Goal: Task Accomplishment & Management: Manage account settings

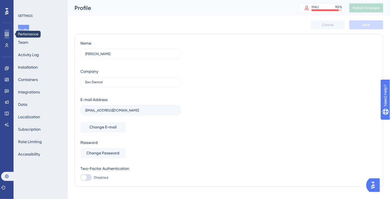
click at [6, 34] on icon at bounding box center [7, 34] width 5 height 5
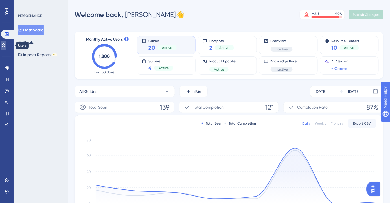
click at [6, 48] on link at bounding box center [3, 45] width 5 height 9
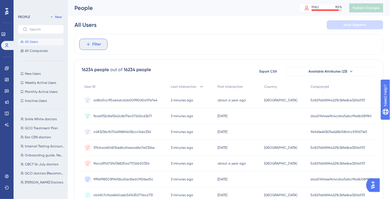
click at [92, 42] on button "Filter" at bounding box center [93, 44] width 28 height 11
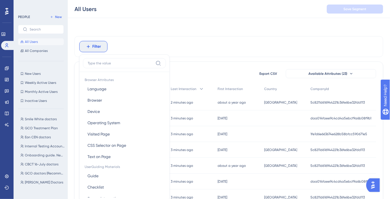
scroll to position [26, 0]
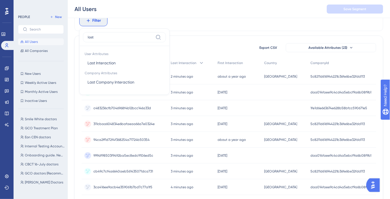
type input "last"
click at [108, 67] on button "Last Interaction Last Interaction" at bounding box center [124, 62] width 83 height 11
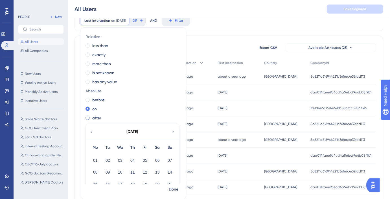
click at [96, 119] on label "after" at bounding box center [96, 118] width 9 height 7
click at [92, 130] on icon at bounding box center [91, 131] width 5 height 5
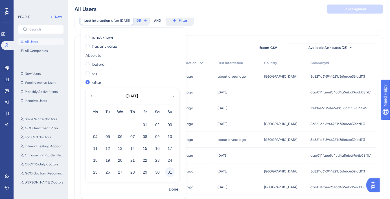
click at [171, 172] on button "31" at bounding box center [170, 172] width 10 height 10
click at [175, 188] on span "Done" at bounding box center [174, 189] width 10 height 7
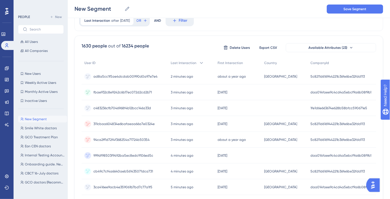
scroll to position [0, 0]
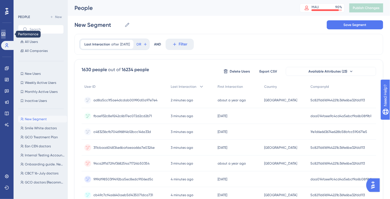
click at [6, 32] on icon at bounding box center [3, 34] width 5 height 5
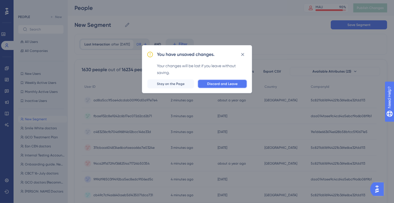
click at [212, 79] on button "Discard and Leave" at bounding box center [223, 83] width 50 height 9
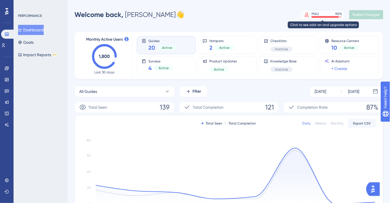
click at [322, 16] on div at bounding box center [325, 17] width 27 height 2
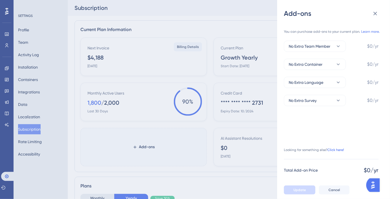
click at [343, 152] on link "Click here!" at bounding box center [335, 150] width 17 height 5
click at [166, 18] on div "Add-ons You can purchase add-ons to your current plan. Learn more. No Extra Tea…" at bounding box center [195, 99] width 390 height 199
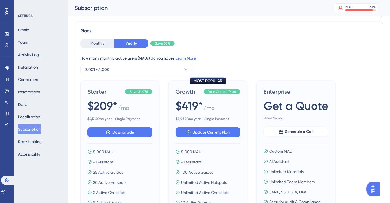
scroll to position [160, 0]
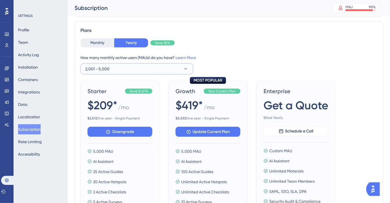
click at [177, 69] on button "2,001 - 5,000" at bounding box center [136, 68] width 113 height 11
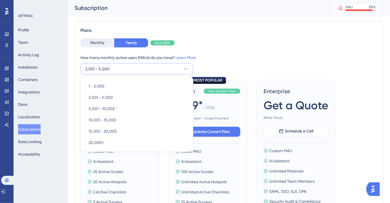
scroll to position [172, 0]
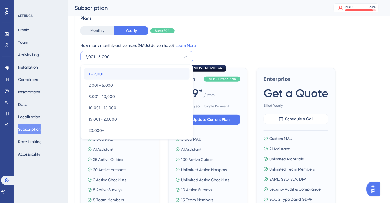
click at [152, 73] on div "1 - 2,000 1 - 2,000" at bounding box center [137, 73] width 97 height 11
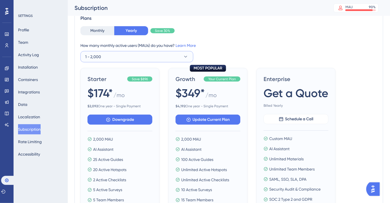
click at [173, 54] on button "1 - 2,000" at bounding box center [136, 56] width 113 height 11
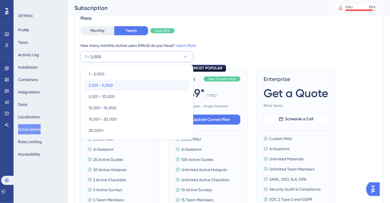
click at [156, 86] on div "2,001 - 5,000 2,001 - 5,000" at bounding box center [137, 85] width 97 height 11
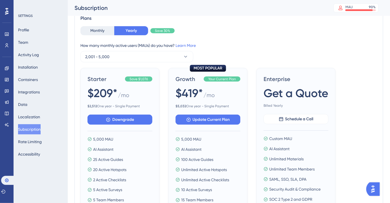
click at [167, 50] on div "How many monthly active users ([PERSON_NAME]) do you have? Learn More 2,001 - 5…" at bounding box center [228, 52] width 297 height 20
click at [165, 57] on button "2,001 - 5,000" at bounding box center [136, 56] width 113 height 11
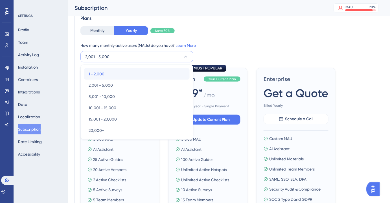
click at [160, 71] on div "1 - 2,000 1 - 2,000" at bounding box center [137, 73] width 97 height 11
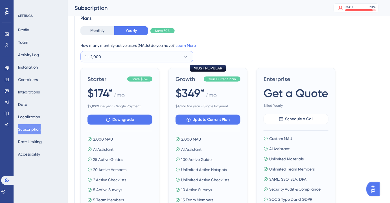
click at [166, 58] on button "1 - 2,000" at bounding box center [136, 56] width 113 height 11
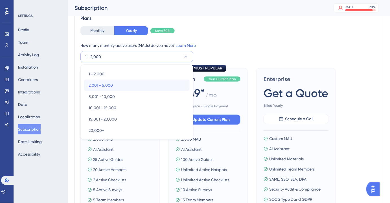
click at [158, 82] on div "2,001 - 5,000 2,001 - 5,000" at bounding box center [137, 85] width 97 height 11
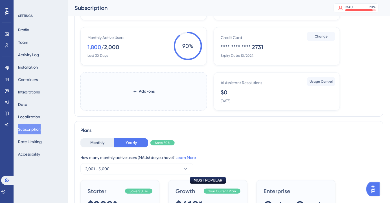
scroll to position [0, 0]
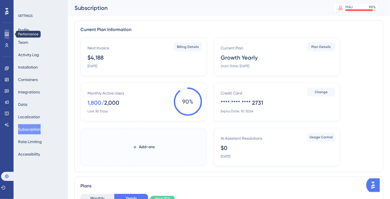
click at [5, 37] on link at bounding box center [7, 34] width 5 height 9
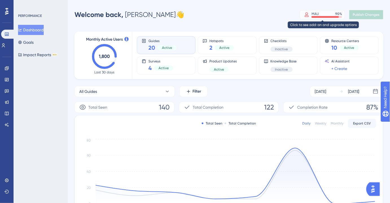
click at [326, 18] on div "MAU 90 %" at bounding box center [322, 14] width 45 height 9
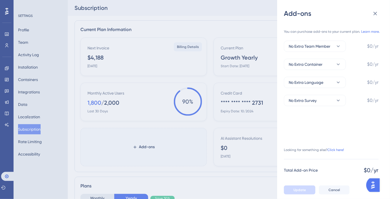
click at [186, 79] on div "Add-ons You can purchase add-ons to your current plan. Learn more. No Extra Tea…" at bounding box center [195, 99] width 390 height 199
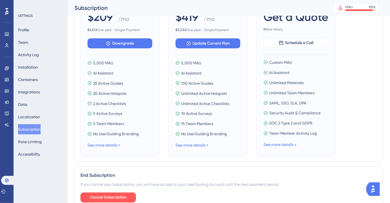
scroll to position [249, 0]
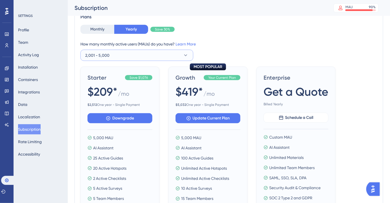
click at [169, 56] on button "2,001 - 5,000" at bounding box center [136, 55] width 113 height 11
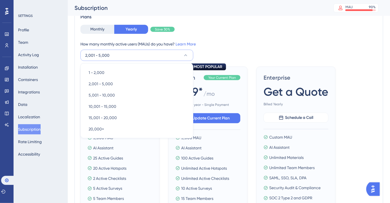
scroll to position [172, 0]
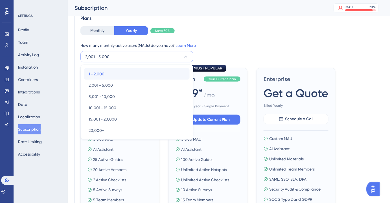
click at [161, 78] on div "1 - 2,000 1 - 2,000" at bounding box center [137, 73] width 97 height 11
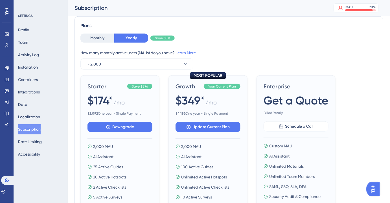
scroll to position [166, 0]
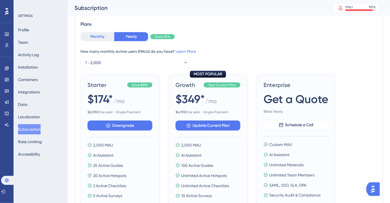
click at [107, 35] on button "Monthly" at bounding box center [97, 36] width 34 height 9
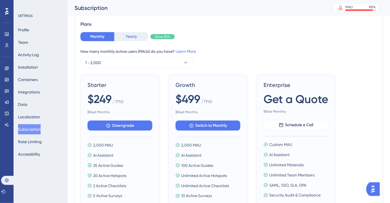
click at [130, 37] on button "Yearly" at bounding box center [131, 36] width 34 height 9
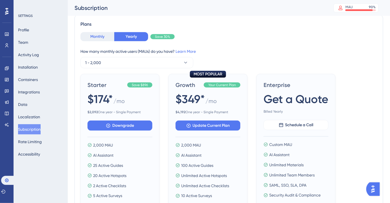
click at [103, 37] on button "Monthly" at bounding box center [97, 36] width 34 height 9
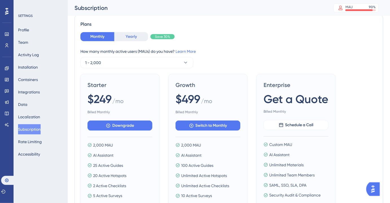
click at [121, 36] on button "Yearly" at bounding box center [131, 36] width 34 height 9
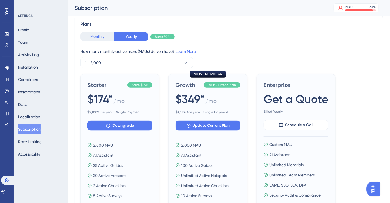
click at [95, 36] on button "Monthly" at bounding box center [97, 36] width 34 height 9
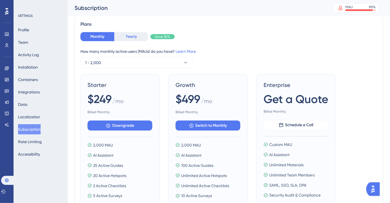
click at [127, 40] on button "Yearly" at bounding box center [131, 36] width 34 height 9
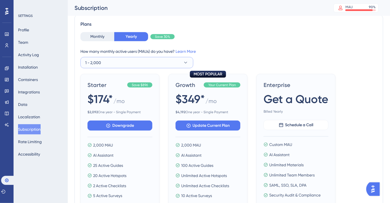
click at [176, 64] on button "1 - 2,000" at bounding box center [136, 62] width 113 height 11
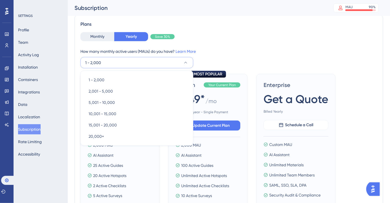
scroll to position [172, 0]
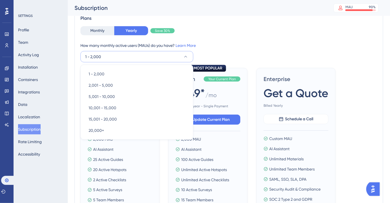
click at [212, 49] on div "How many monthly active users ([PERSON_NAME]) do you have? Learn More 1 - 2,000…" at bounding box center [228, 52] width 297 height 20
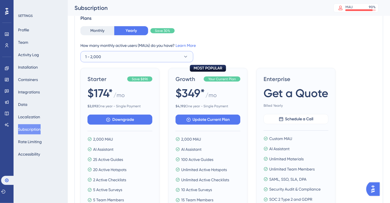
click at [183, 56] on icon at bounding box center [186, 57] width 6 height 6
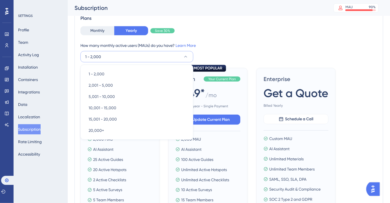
scroll to position [172, 0]
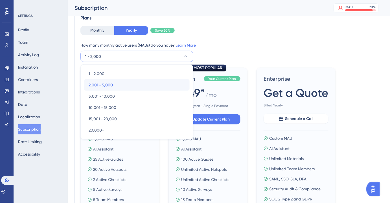
click at [163, 83] on div "2,001 - 5,000 2,001 - 5,000" at bounding box center [137, 84] width 97 height 11
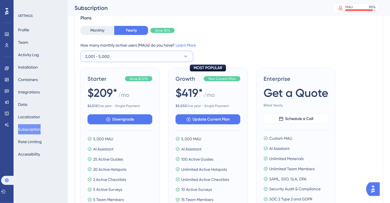
click at [168, 56] on button "2,001 - 5,000" at bounding box center [136, 56] width 113 height 11
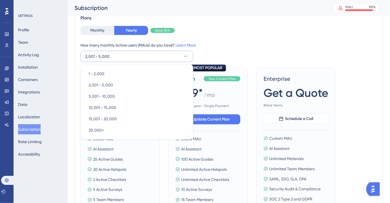
scroll to position [172, 0]
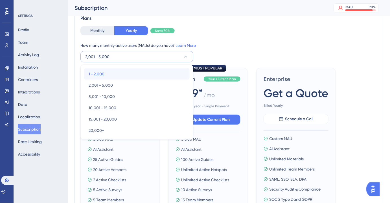
click at [162, 69] on div "1 - 2,000 1 - 2,000" at bounding box center [137, 73] width 97 height 11
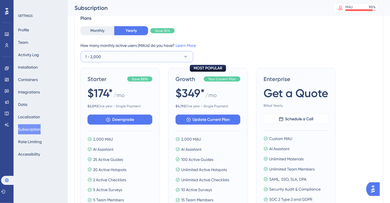
click at [166, 58] on button "1 - 2,000" at bounding box center [136, 56] width 113 height 11
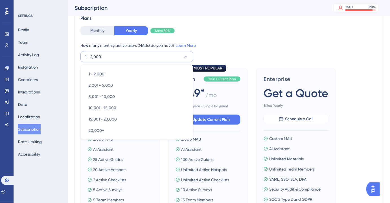
scroll to position [172, 0]
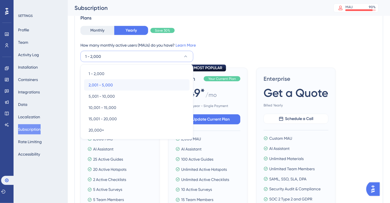
click at [161, 80] on div "2,001 - 5,000 2,001 - 5,000" at bounding box center [137, 84] width 97 height 11
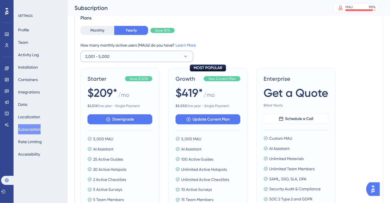
click at [166, 55] on button "2,001 - 5,000" at bounding box center [136, 56] width 113 height 11
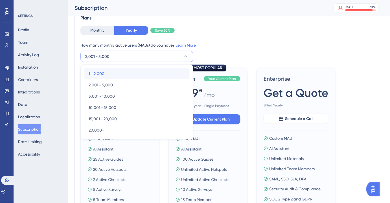
click at [165, 69] on div "1 - 2,000 1 - 2,000" at bounding box center [137, 73] width 97 height 11
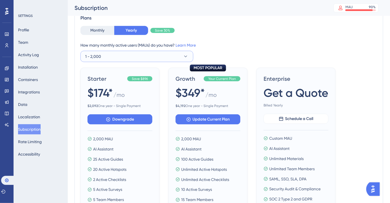
click at [145, 54] on button "1 - 2,000" at bounding box center [136, 56] width 113 height 11
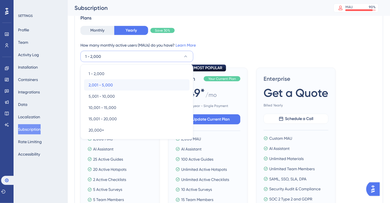
click at [141, 87] on div "2,001 - 5,000 2,001 - 5,000" at bounding box center [137, 84] width 97 height 11
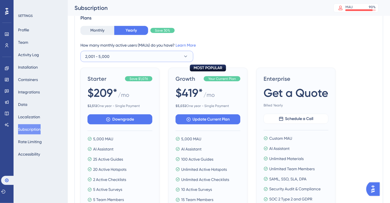
click at [150, 59] on button "2,001 - 5,000" at bounding box center [136, 56] width 113 height 11
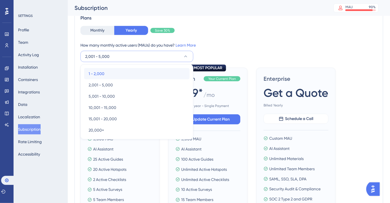
click at [149, 70] on div "1 - 2,000 1 - 2,000" at bounding box center [137, 73] width 97 height 11
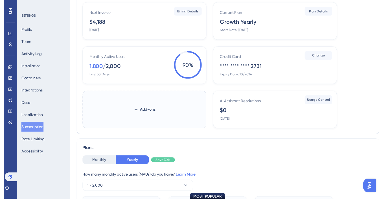
scroll to position [0, 0]
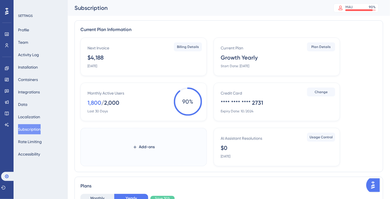
drag, startPoint x: 105, startPoint y: 56, endPoint x: 87, endPoint y: 58, distance: 18.2
click at [88, 58] on div "Next Invoice $4,188 [DATE]" at bounding box center [145, 57] width 115 height 24
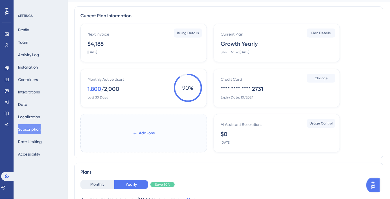
click at [162, 130] on button "Add-ons" at bounding box center [144, 133] width 40 height 10
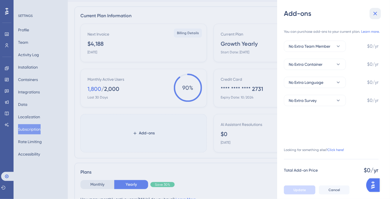
click at [378, 16] on icon at bounding box center [375, 13] width 7 height 7
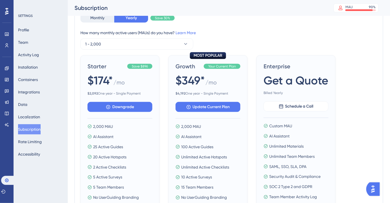
scroll to position [185, 0]
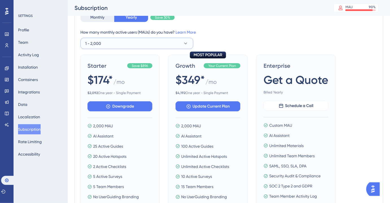
click at [180, 40] on button "1 - 2,000" at bounding box center [136, 43] width 113 height 11
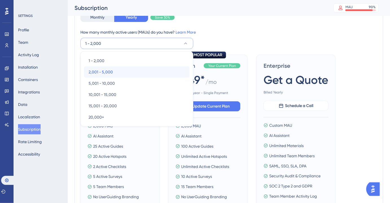
click at [162, 73] on div "2,001 - 5,000 2,001 - 5,000" at bounding box center [137, 71] width 97 height 11
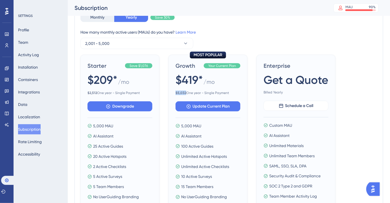
drag, startPoint x: 185, startPoint y: 91, endPoint x: 175, endPoint y: 93, distance: 10.0
click at [176, 93] on b "$ 5,032" at bounding box center [181, 93] width 11 height 4
copy b "$ 5,032"
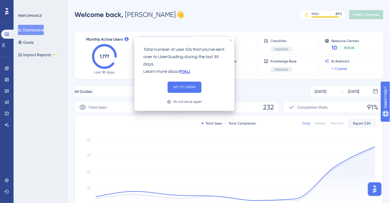
click at [36, 30] on button "Dashboard" at bounding box center [31, 30] width 26 height 10
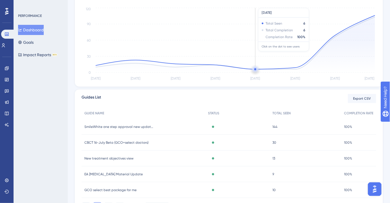
scroll to position [51, 0]
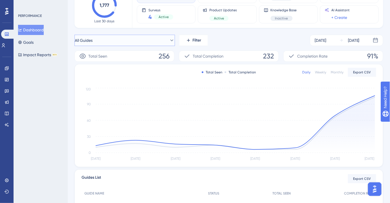
click at [146, 41] on button "All Guides" at bounding box center [125, 40] width 100 height 11
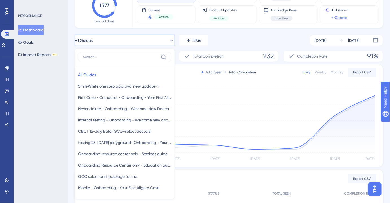
scroll to position [62, 0]
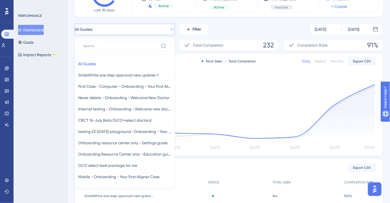
click at [226, 27] on div "All Guides All Guides All Guides SmileWhite one step approval new update-1 Smil…" at bounding box center [229, 29] width 309 height 11
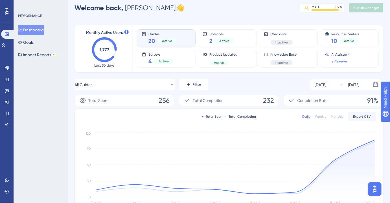
scroll to position [0, 0]
